Goal: Task Accomplishment & Management: Manage account settings

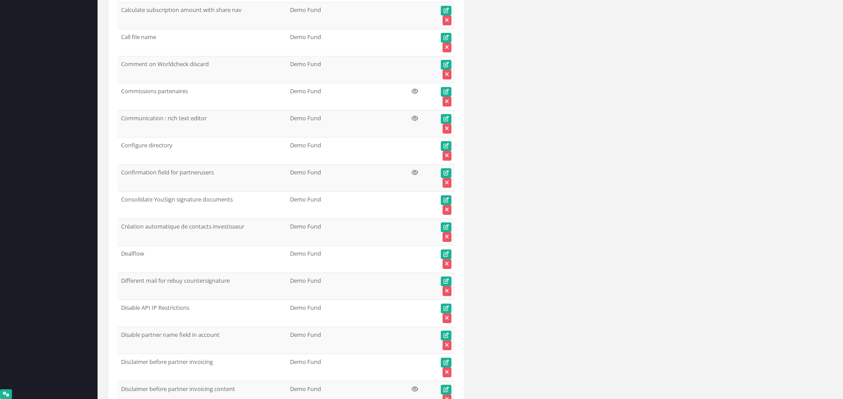
scroll to position [8717, 0]
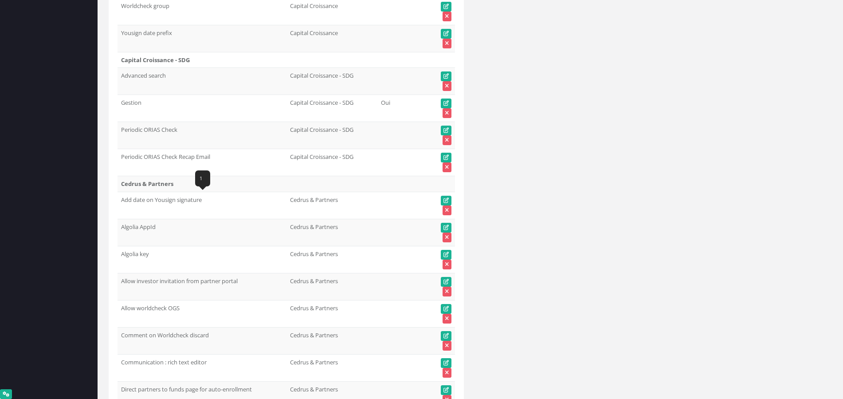
drag, startPoint x: 204, startPoint y: 198, endPoint x: 193, endPoint y: 202, distance: 11.9
click at [128, 204] on td "Add date on Yousign signature" at bounding box center [201, 205] width 169 height 27
click at [194, 202] on td "Add date on Yousign signature" at bounding box center [201, 205] width 169 height 27
click at [184, 200] on td "Add date on Yousign signature" at bounding box center [201, 205] width 169 height 27
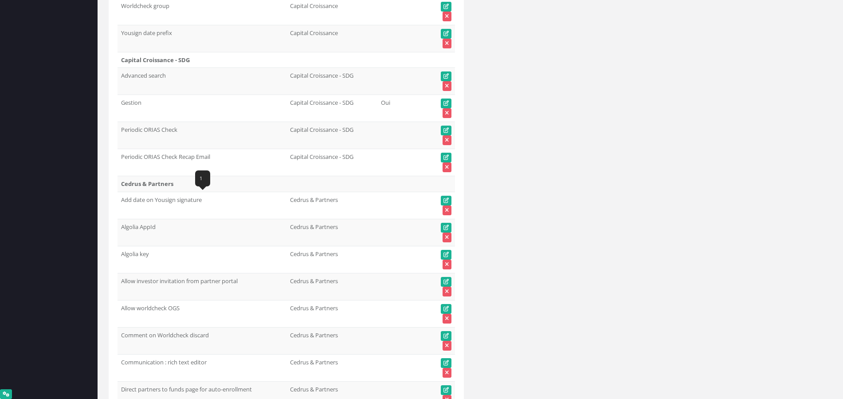
click at [184, 200] on td "Add date on Yousign signature" at bounding box center [201, 205] width 169 height 27
copy tr "Add date on Yousign signature"
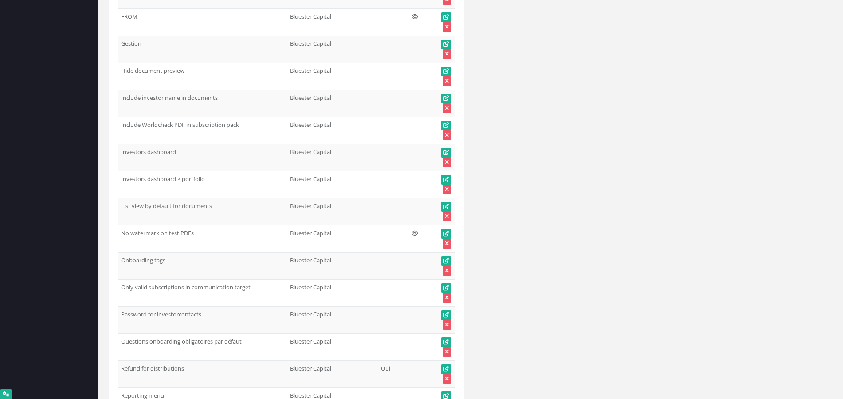
scroll to position [0, 0]
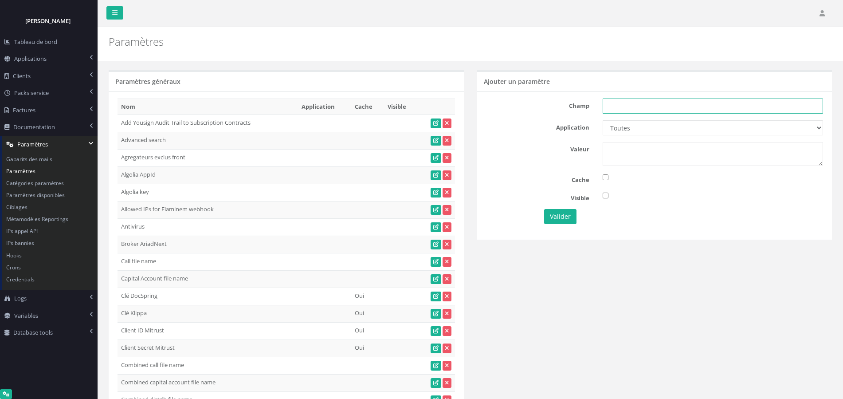
click at [626, 105] on input "text" at bounding box center [713, 105] width 220 height 15
click at [643, 102] on input "text" at bounding box center [713, 105] width 220 height 15
paste input "Add date on Yousign signature"
type input "Add date on Yousign signature"
click at [638, 131] on select "Toutes Aloe Private Equity Alpin Capital API Access to My DB API demo Astorg As…" at bounding box center [713, 127] width 220 height 15
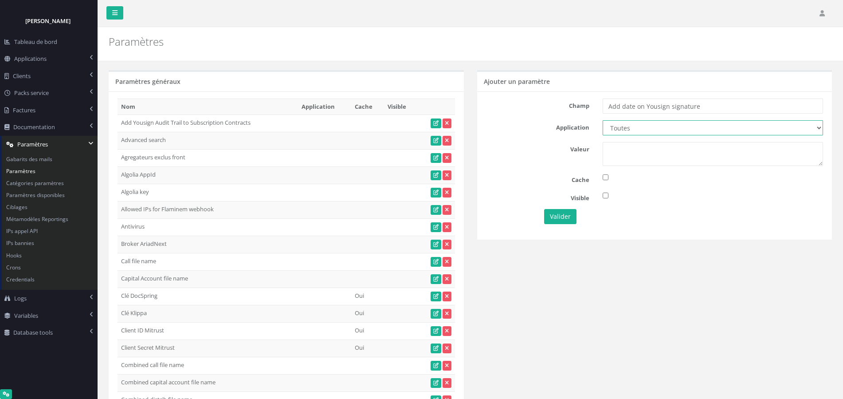
select select "20"
click at [603, 120] on select "Toutes Aloe Private Equity Alpin Capital API Access to My DB API demo Astorg As…" at bounding box center [713, 127] width 220 height 15
click at [627, 154] on textarea at bounding box center [713, 154] width 220 height 24
type textarea "1"
click at [561, 220] on button "Valider" at bounding box center [560, 216] width 32 height 15
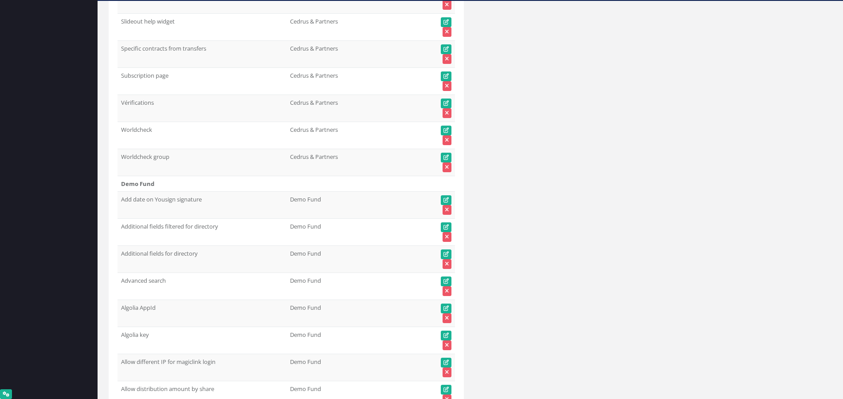
scroll to position [15260, 0]
